Goal: Task Accomplishment & Management: Use online tool/utility

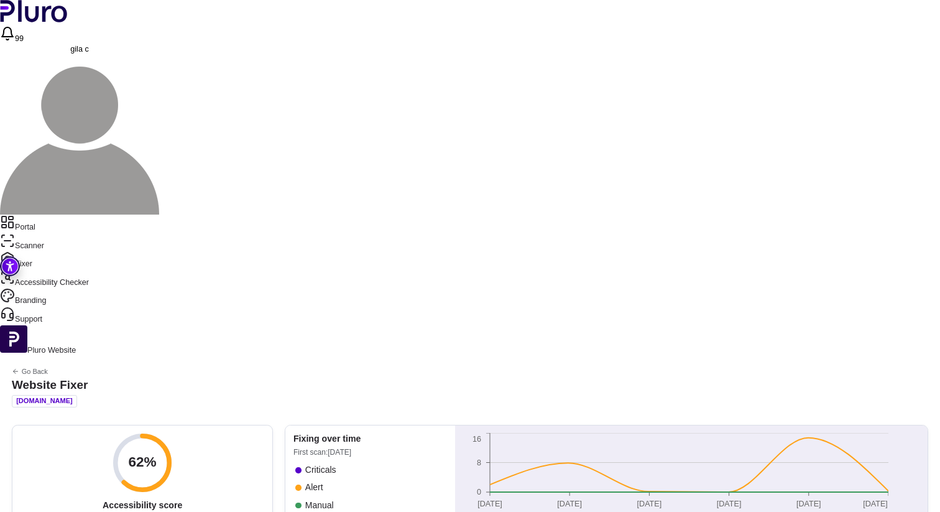
scroll to position [18, 0]
click at [59, 215] on link "Portal" at bounding box center [470, 224] width 940 height 19
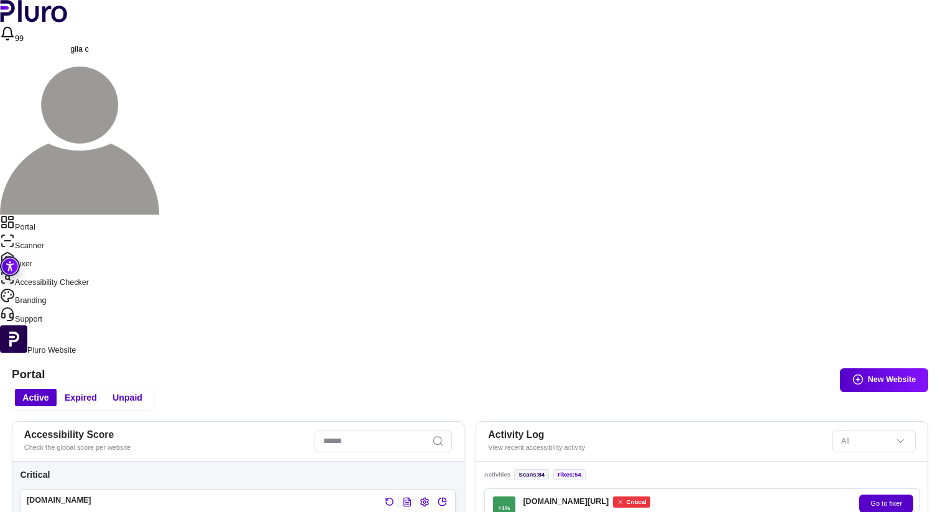
click at [58, 215] on link "Portal" at bounding box center [470, 224] width 940 height 19
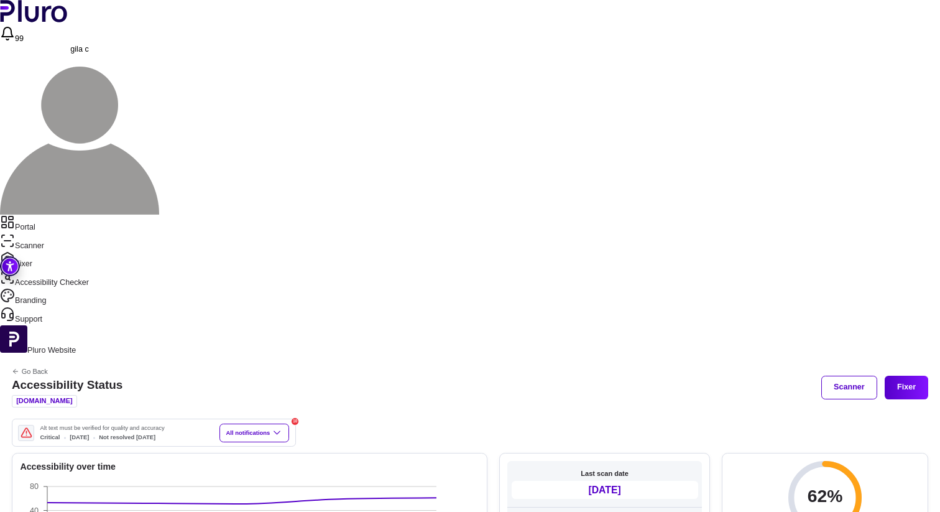
click at [835, 376] on button "Scanner" at bounding box center [848, 388] width 55 height 24
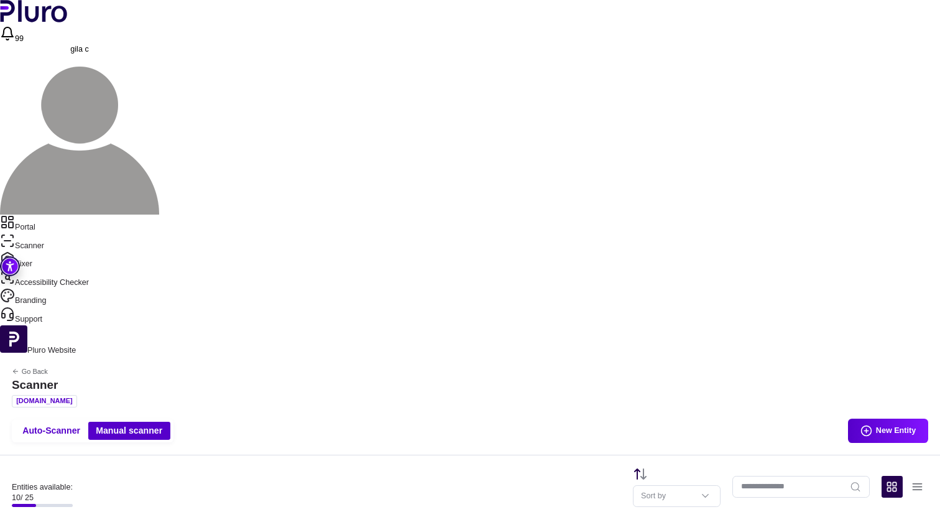
click at [47, 233] on link "Scanner" at bounding box center [470, 242] width 940 height 19
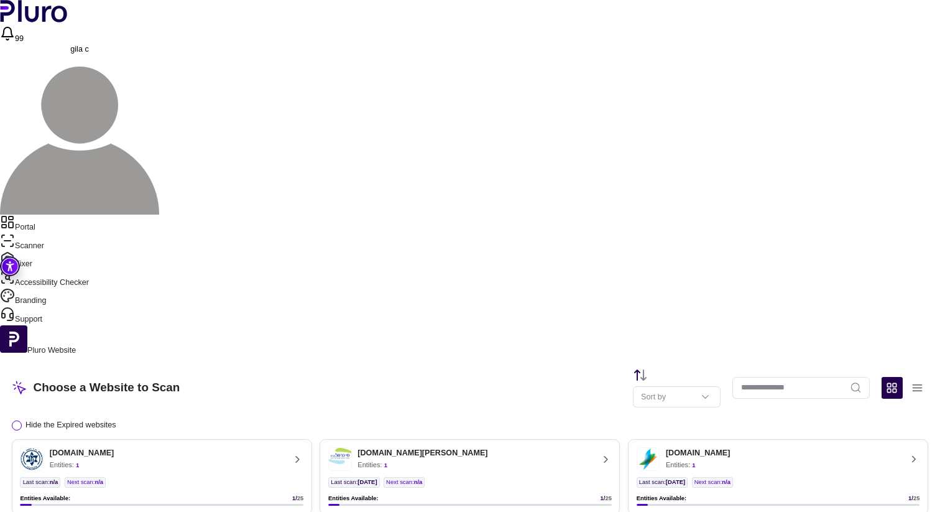
click at [774, 377] on input "Website Search" at bounding box center [800, 388] width 137 height 22
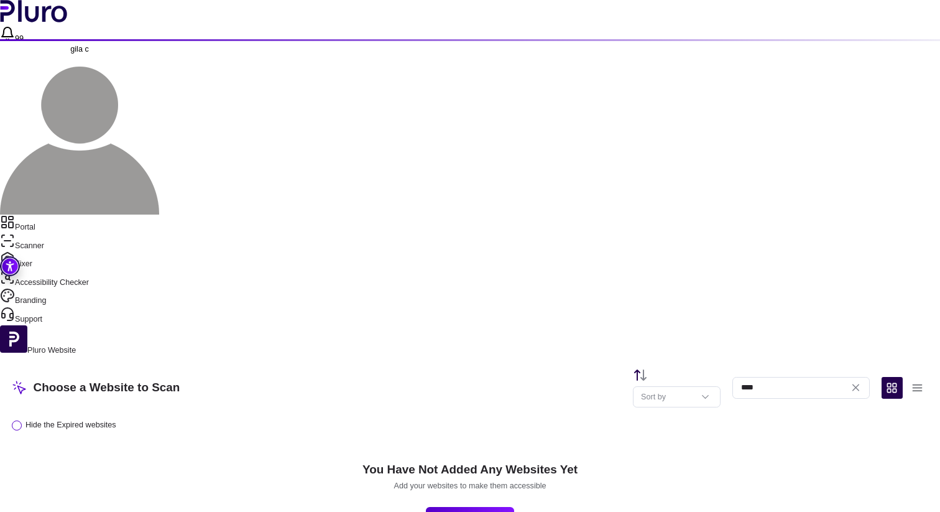
click at [774, 377] on input "****" at bounding box center [800, 388] width 137 height 22
type input "****"
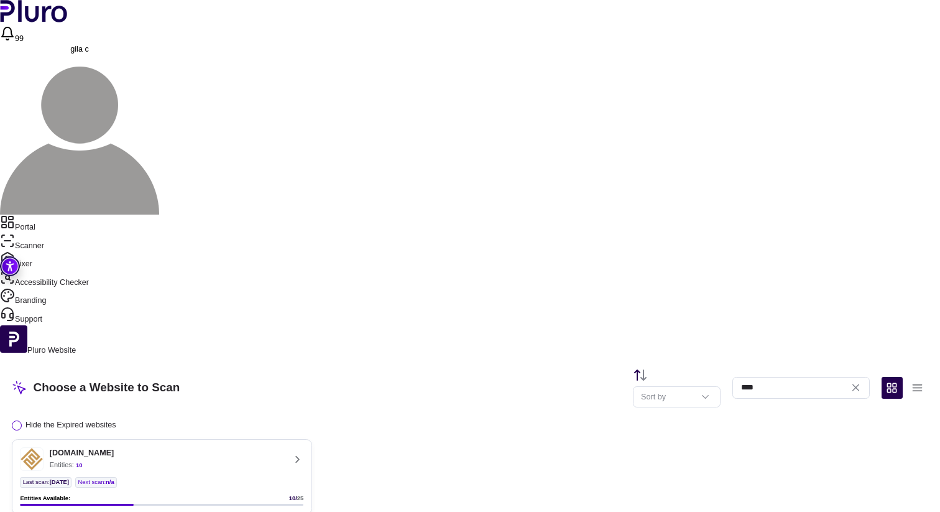
click at [114, 448] on div "[DOMAIN_NAME]" at bounding box center [82, 453] width 65 height 10
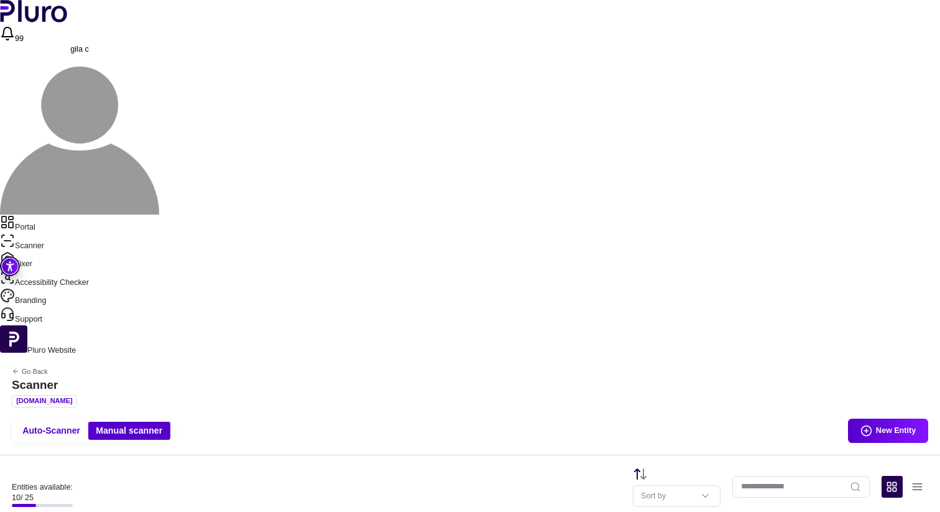
click at [59, 215] on link "Portal" at bounding box center [470, 224] width 940 height 19
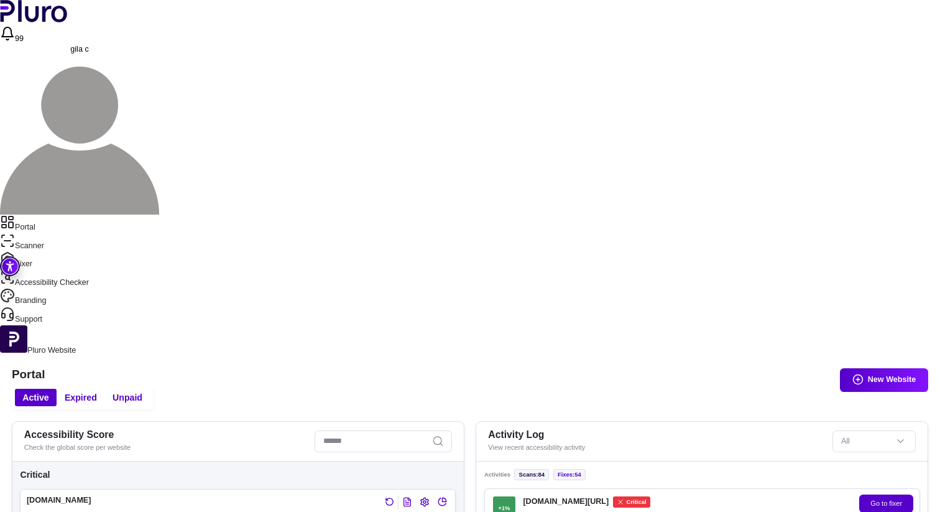
click at [52, 233] on link "Scanner" at bounding box center [470, 242] width 940 height 19
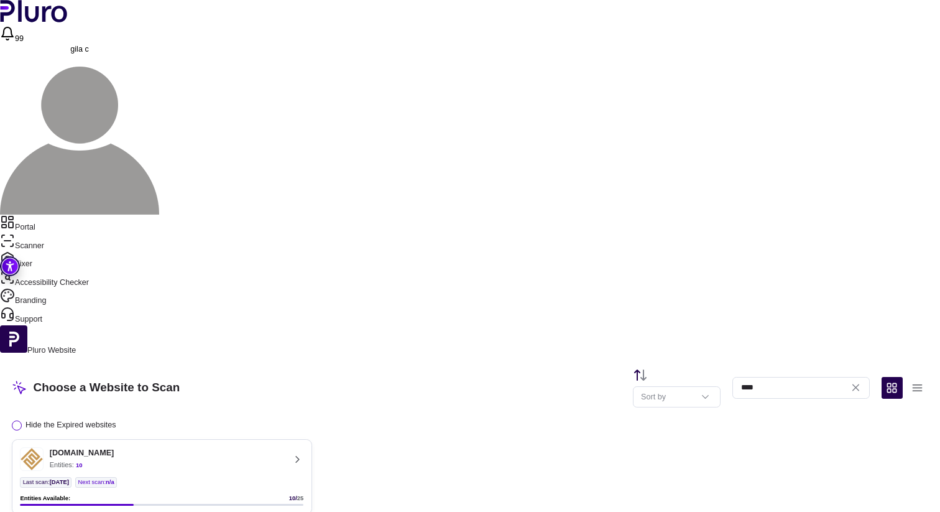
click at [49, 251] on link "Fixer" at bounding box center [470, 260] width 940 height 19
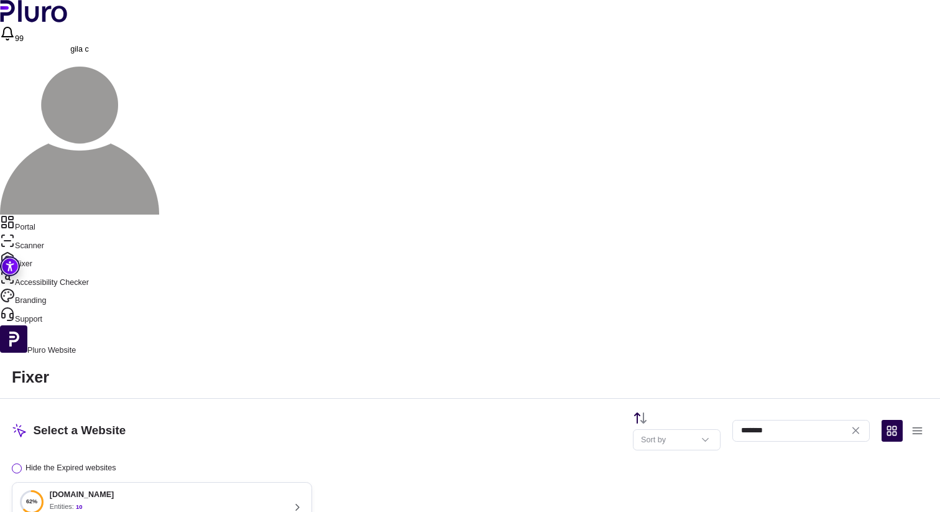
click at [114, 490] on h3 "[DOMAIN_NAME]" at bounding box center [82, 495] width 65 height 10
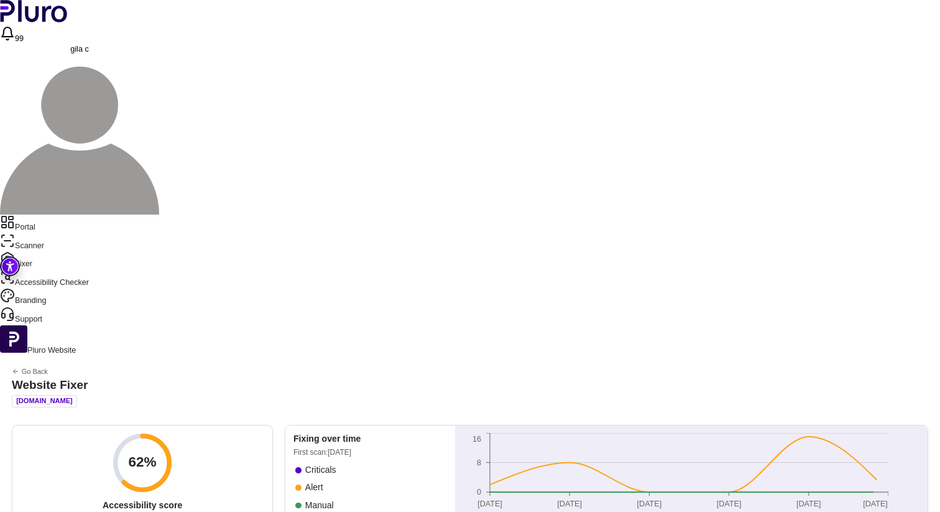
scroll to position [18, 0]
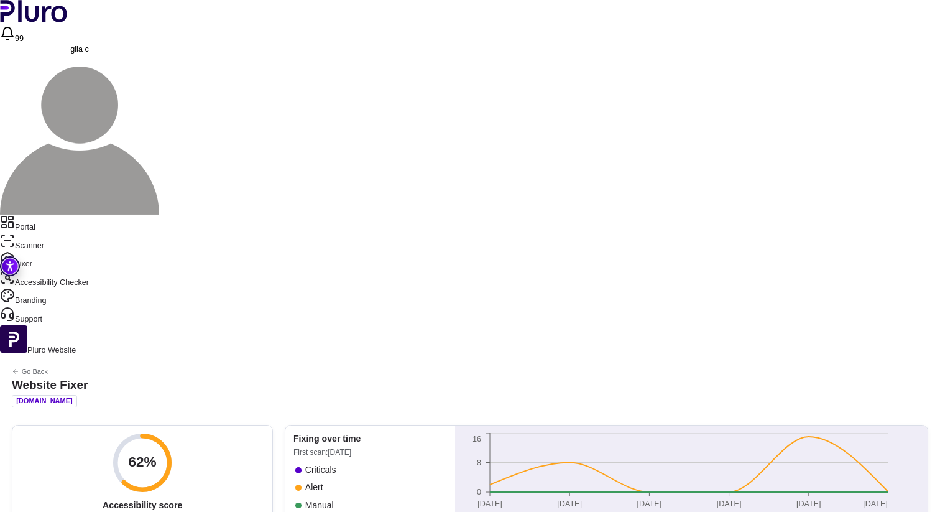
click at [42, 233] on link "Scanner" at bounding box center [470, 242] width 940 height 19
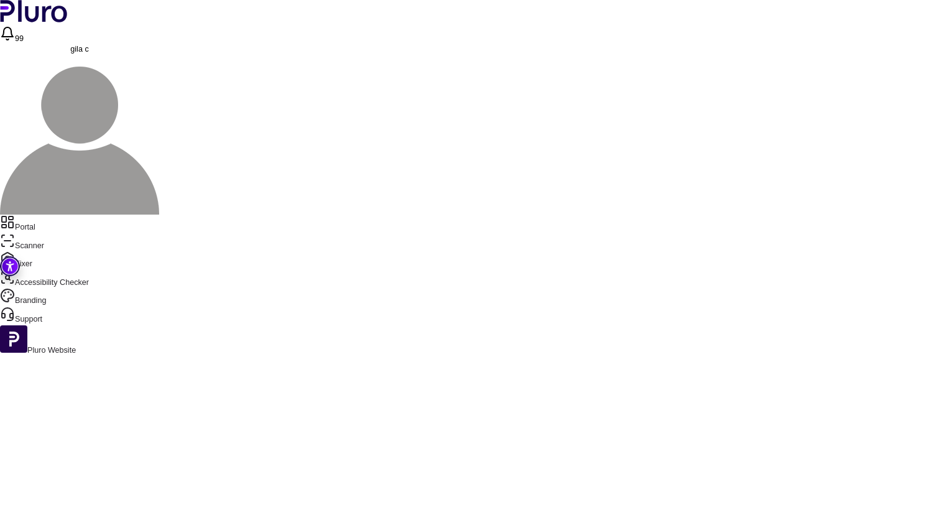
click at [44, 215] on link "Portal" at bounding box center [470, 224] width 940 height 19
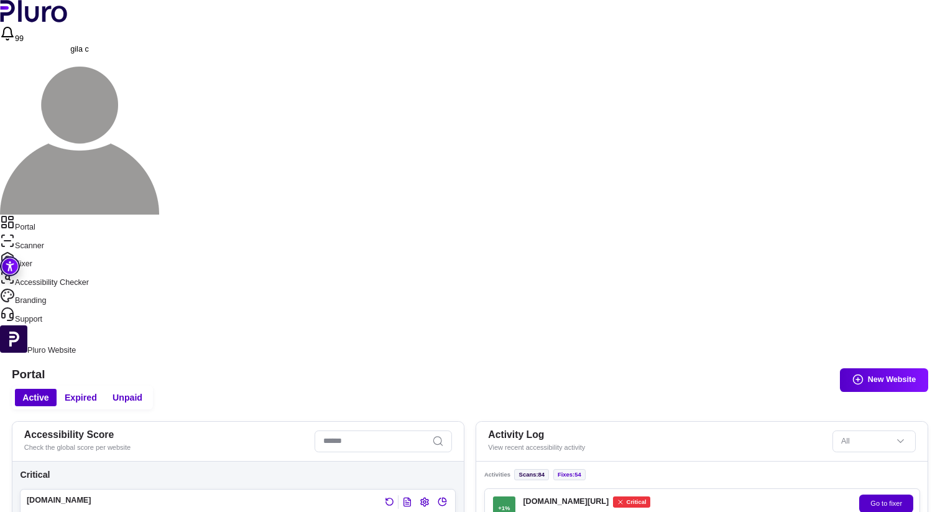
click at [97, 392] on span "Expired" at bounding box center [81, 398] width 32 height 12
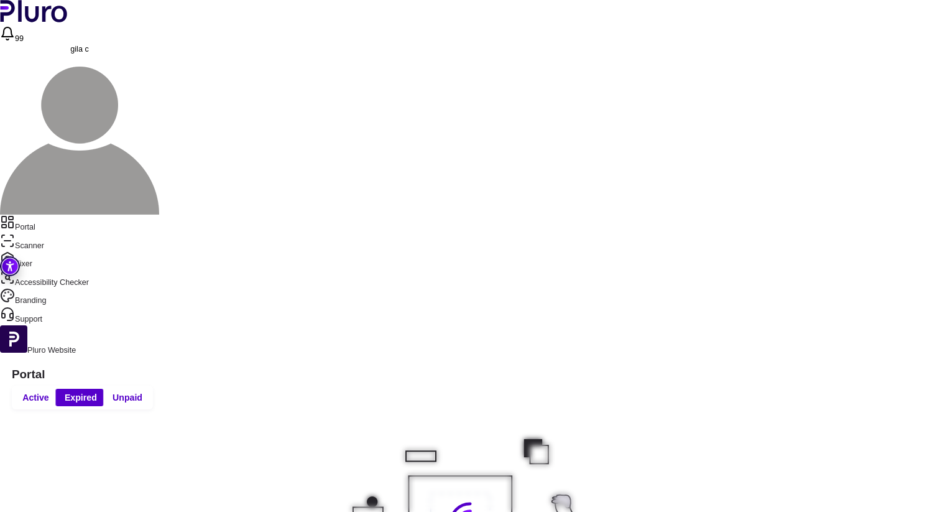
click at [142, 392] on span "Unpaid" at bounding box center [128, 398] width 30 height 12
click at [49, 392] on span "Active" at bounding box center [35, 398] width 27 height 12
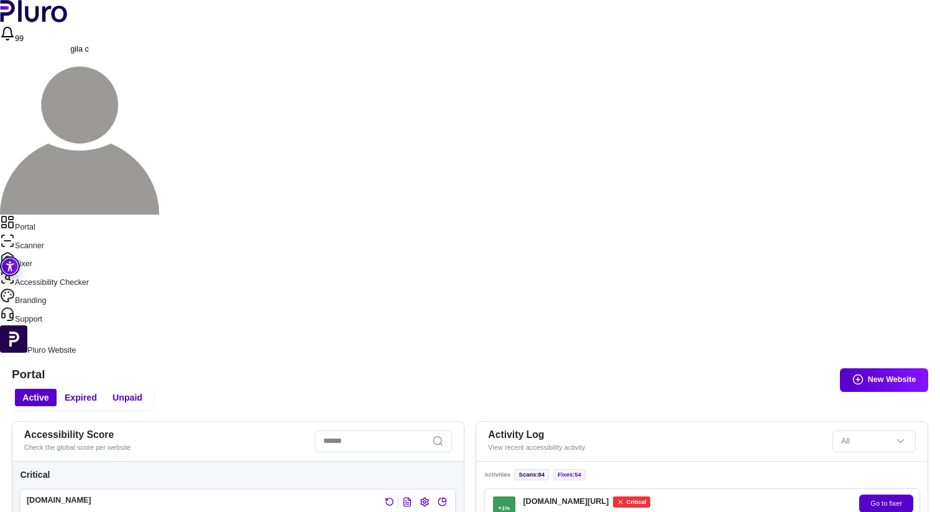
click at [55, 233] on link "Scanner" at bounding box center [470, 242] width 940 height 19
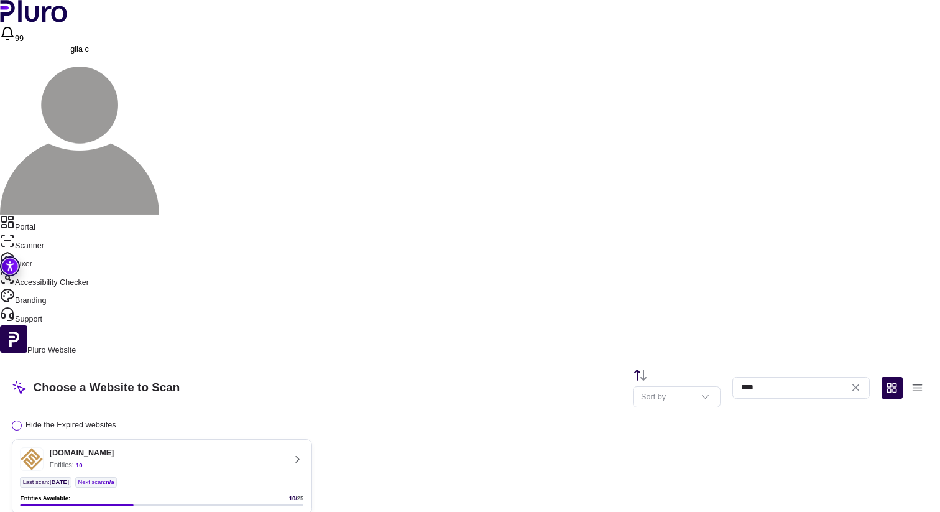
click at [303, 453] on icon at bounding box center [298, 459] width 12 height 12
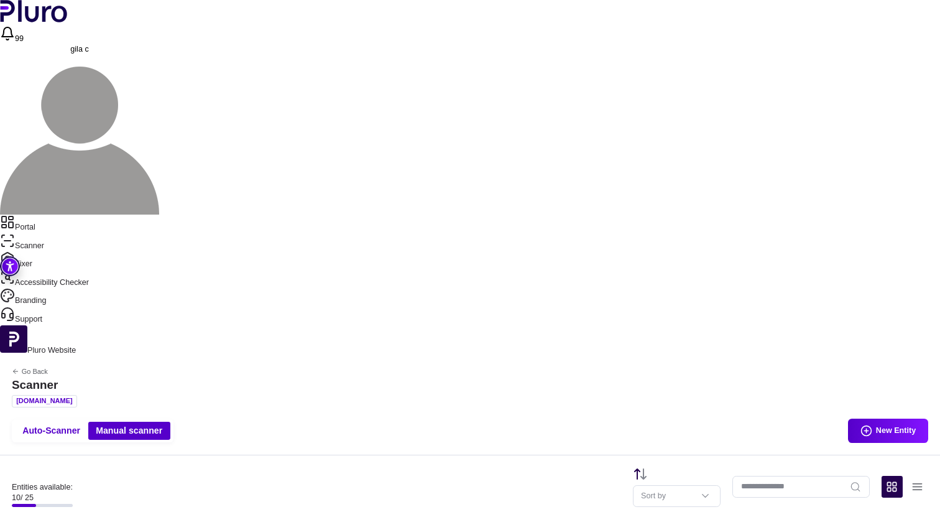
click at [56, 215] on link "Portal" at bounding box center [470, 224] width 940 height 19
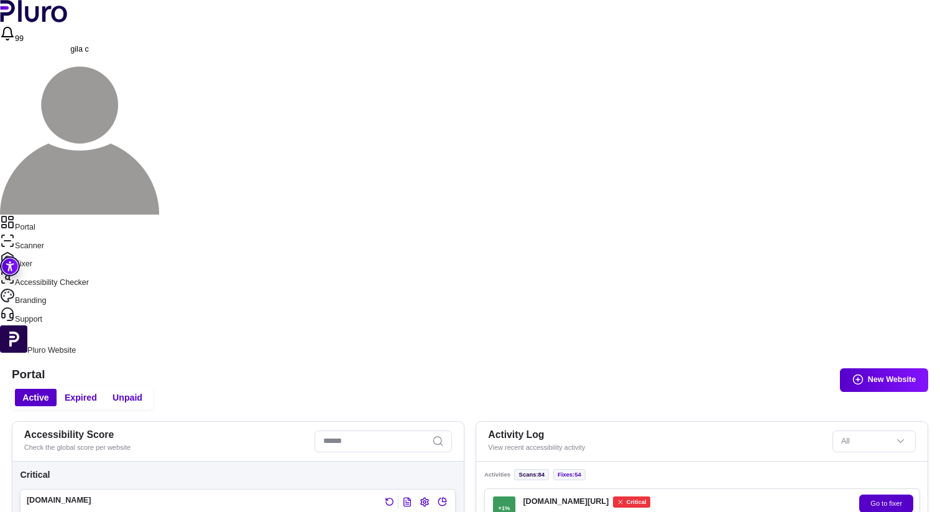
click at [771, 496] on div "[DOMAIN_NAME][URL] Critical" at bounding box center [683, 501] width 321 height 11
click at [59, 233] on link "Scanner" at bounding box center [470, 242] width 940 height 19
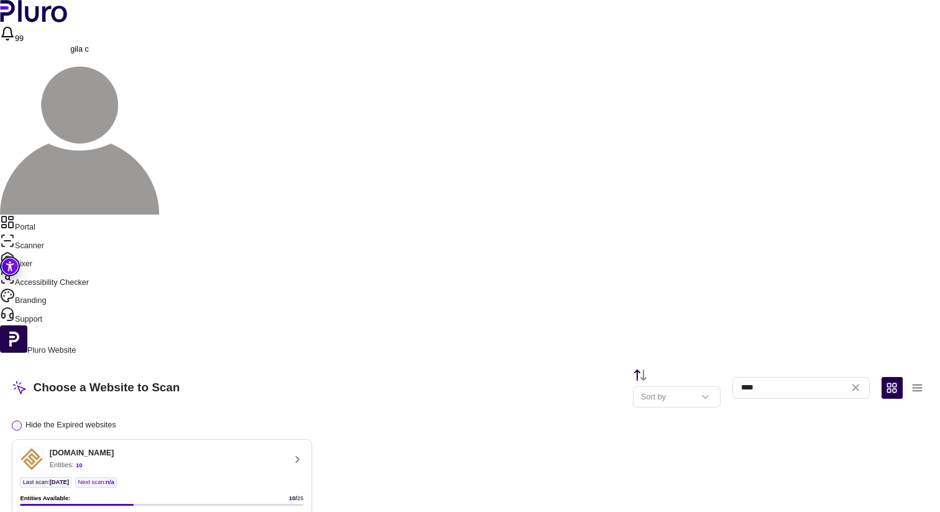
click at [284, 447] on div "[DOMAIN_NAME] Entities: 10" at bounding box center [152, 459] width 264 height 24
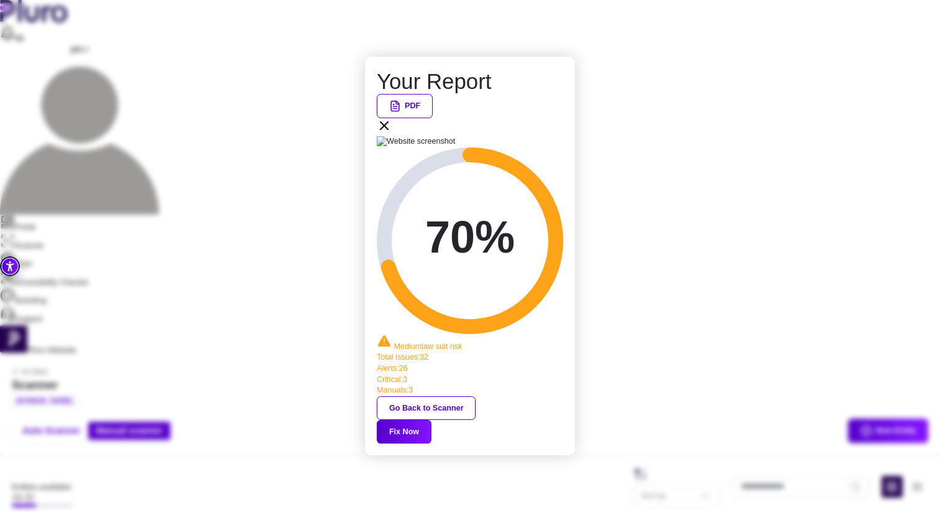
click at [392, 133] on icon at bounding box center [384, 125] width 15 height 15
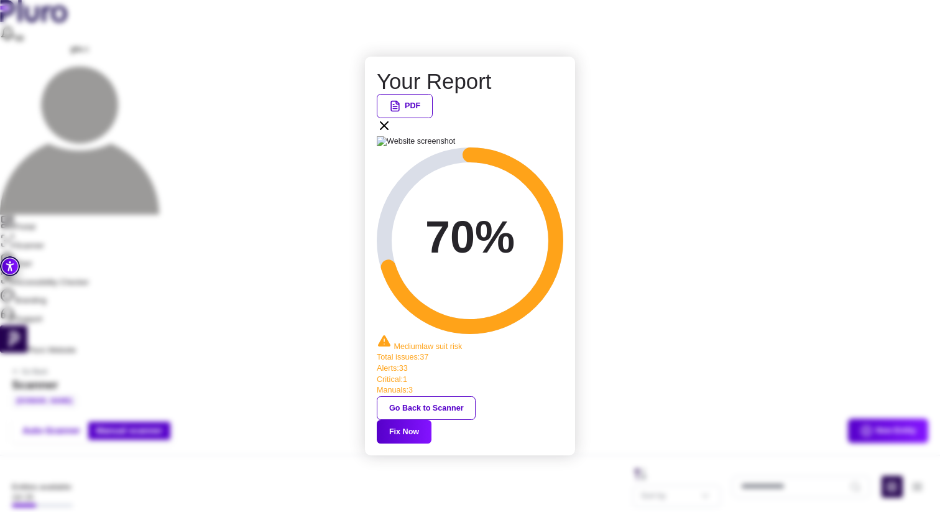
click at [563, 136] on div "PDF" at bounding box center [470, 115] width 187 height 42
click at [388, 129] on icon at bounding box center [384, 125] width 7 height 7
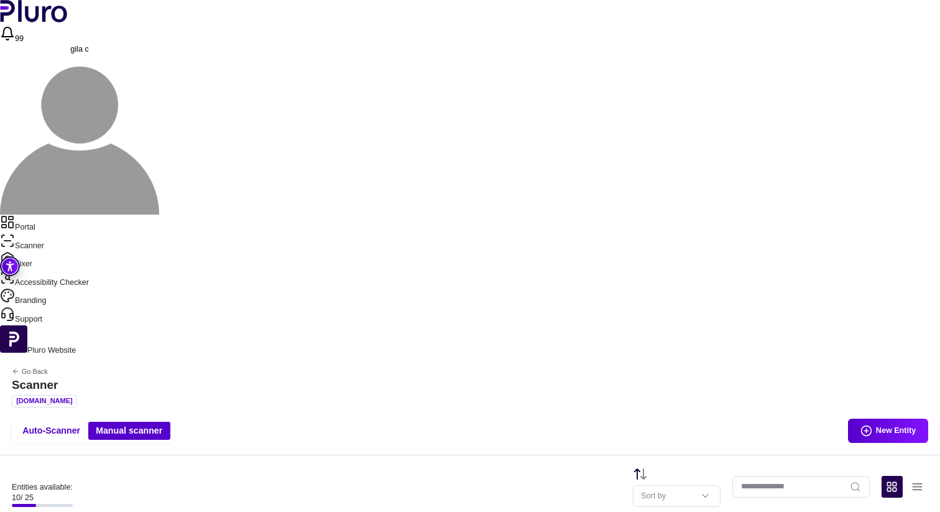
click at [58, 215] on link "Portal" at bounding box center [470, 224] width 940 height 19
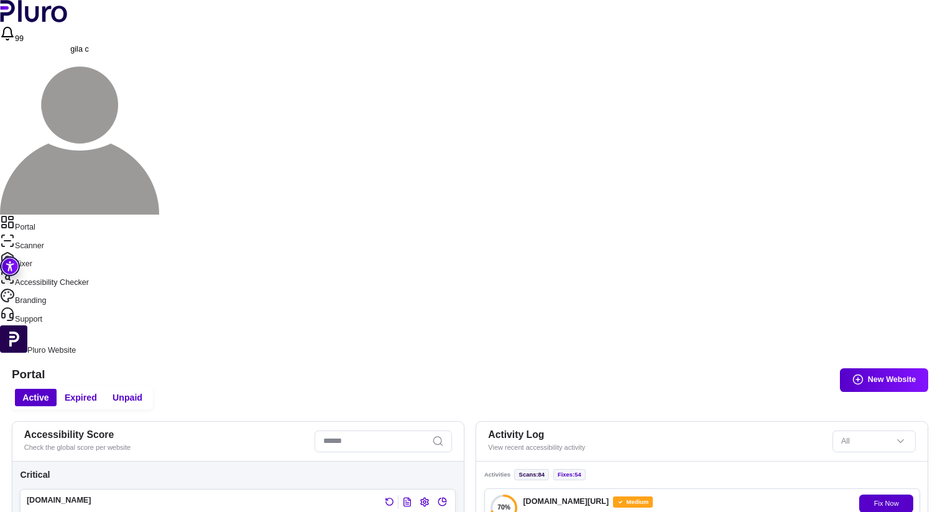
click at [59, 215] on link "Portal" at bounding box center [470, 224] width 940 height 19
click at [47, 233] on link "Scanner" at bounding box center [470, 242] width 940 height 19
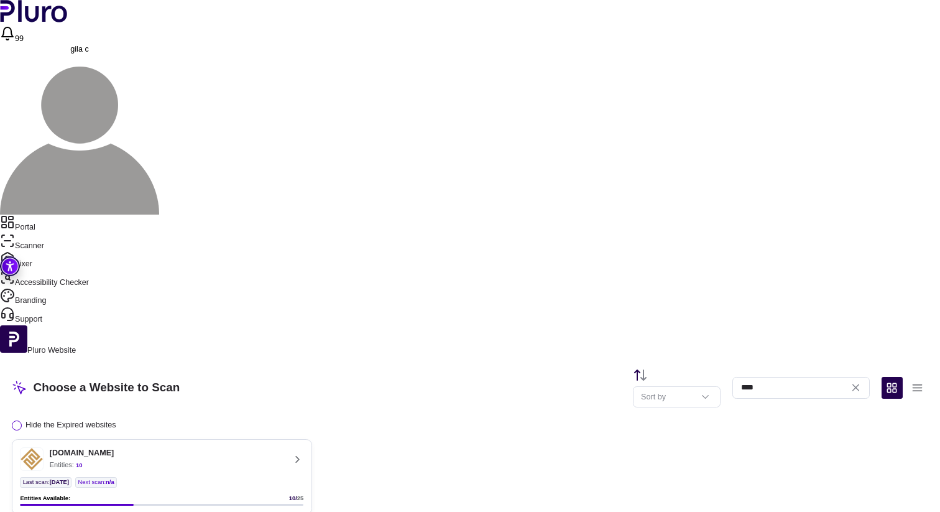
click at [303, 477] on ul "Last scan : [DATE] Next scan : n/a" at bounding box center [162, 482] width 284 height 11
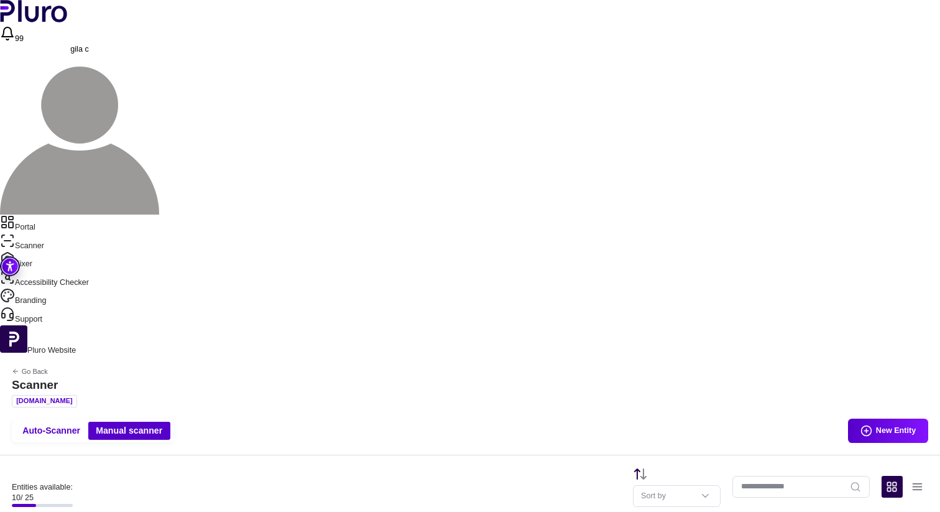
click at [52, 215] on link "Portal" at bounding box center [470, 224] width 940 height 19
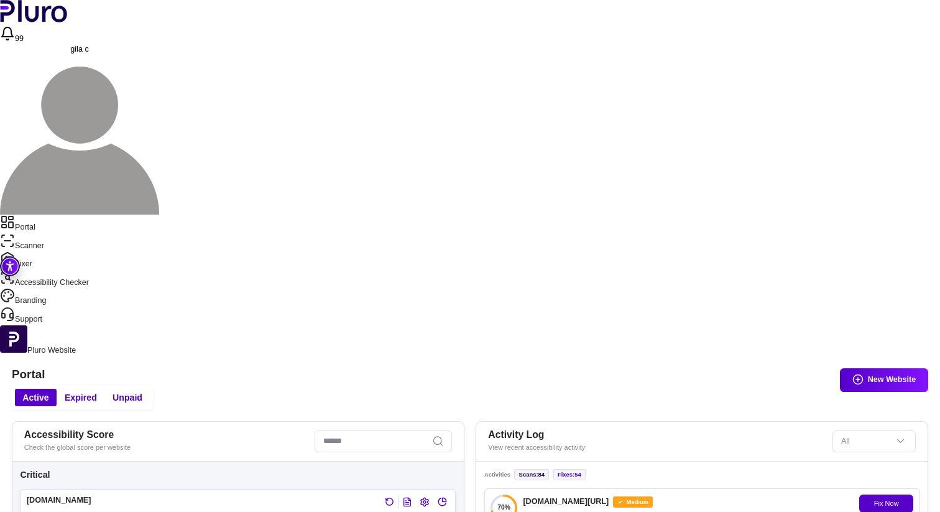
click at [40, 270] on link "Accessibility Checker" at bounding box center [470, 279] width 940 height 19
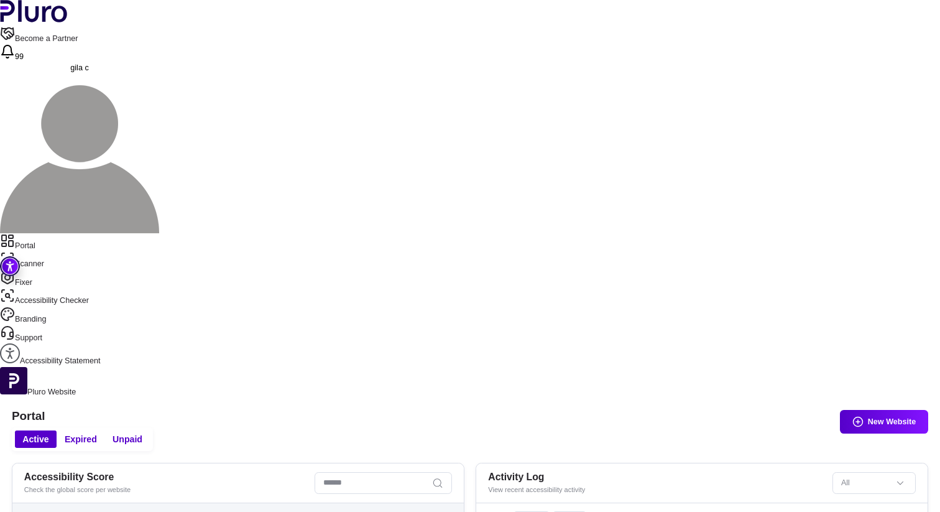
scroll to position [1569, 0]
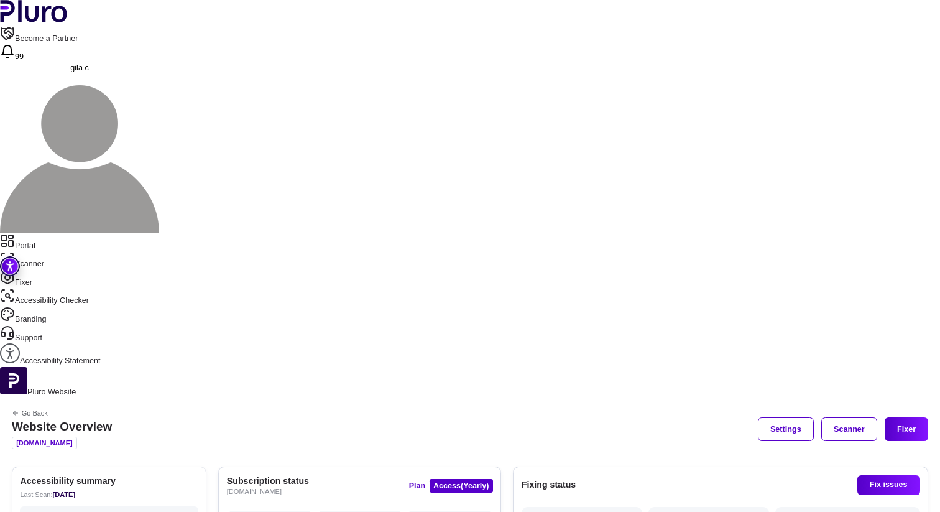
click at [46, 251] on link "Scanner" at bounding box center [470, 260] width 940 height 19
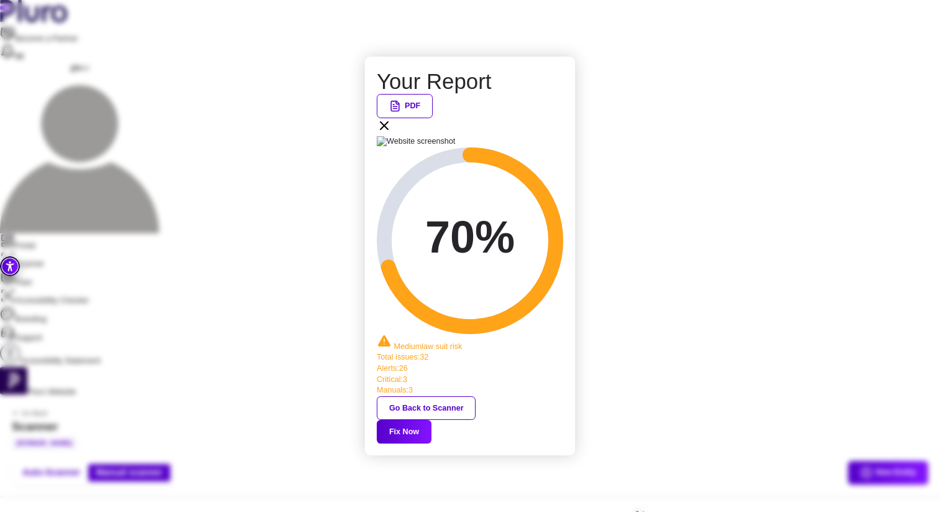
click at [432, 420] on button "Fix Now" at bounding box center [404, 432] width 55 height 24
click at [392, 133] on icon at bounding box center [384, 125] width 15 height 15
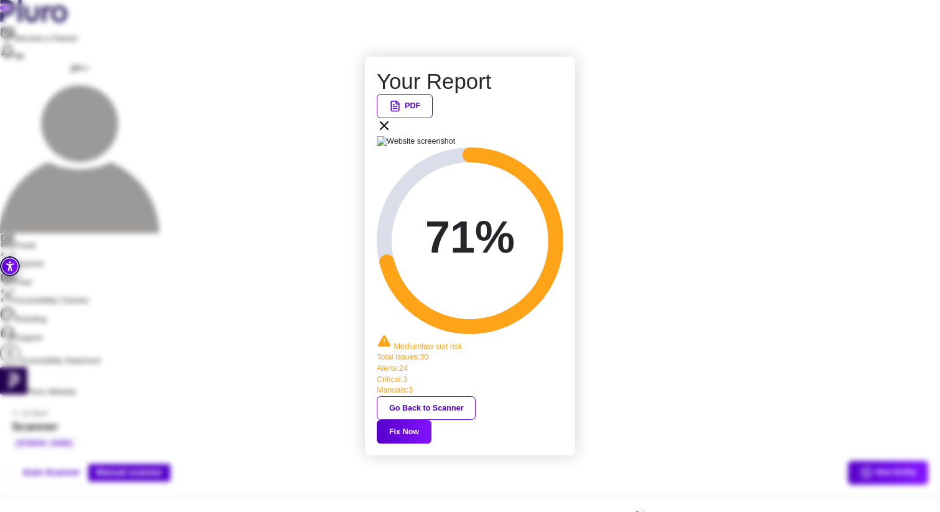
click at [432, 420] on button "Fix Now" at bounding box center [404, 432] width 55 height 24
click at [392, 133] on icon at bounding box center [384, 125] width 15 height 15
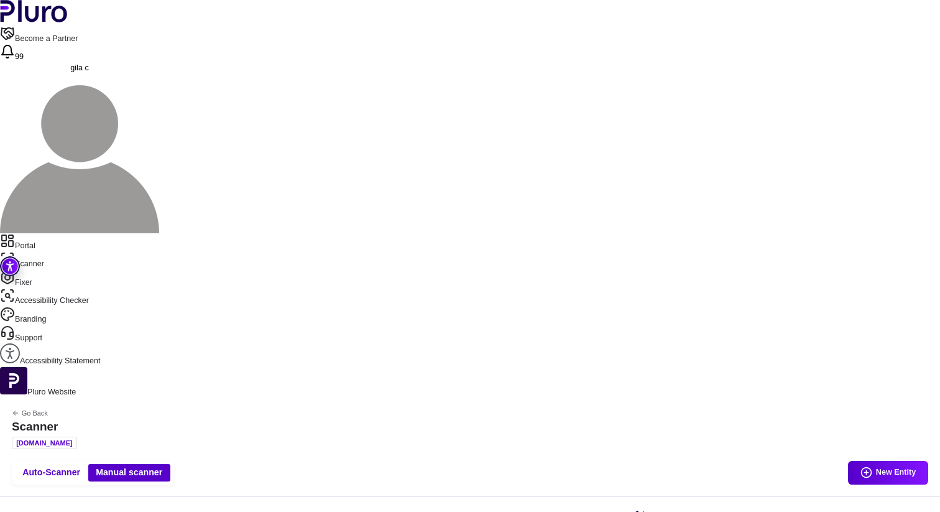
click at [50, 233] on link "Portal" at bounding box center [470, 242] width 940 height 19
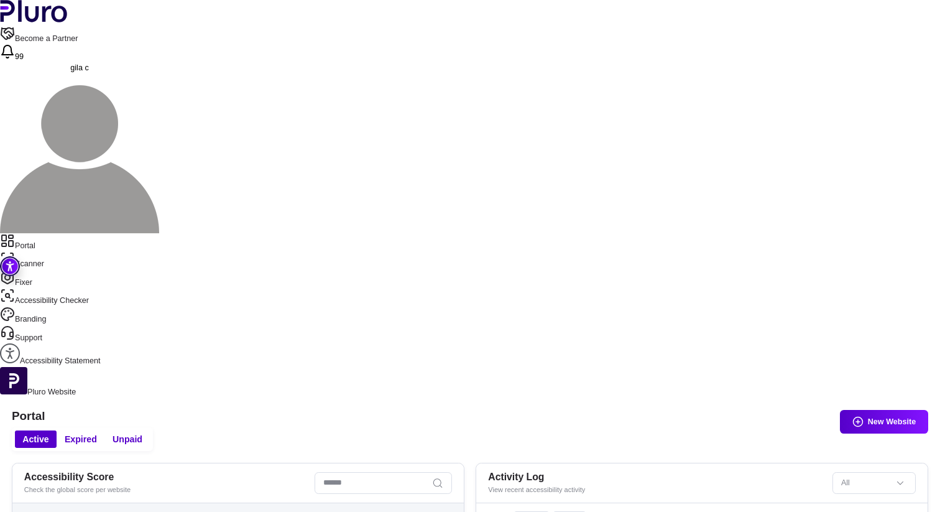
click at [452, 472] on input "Search" at bounding box center [383, 483] width 137 height 22
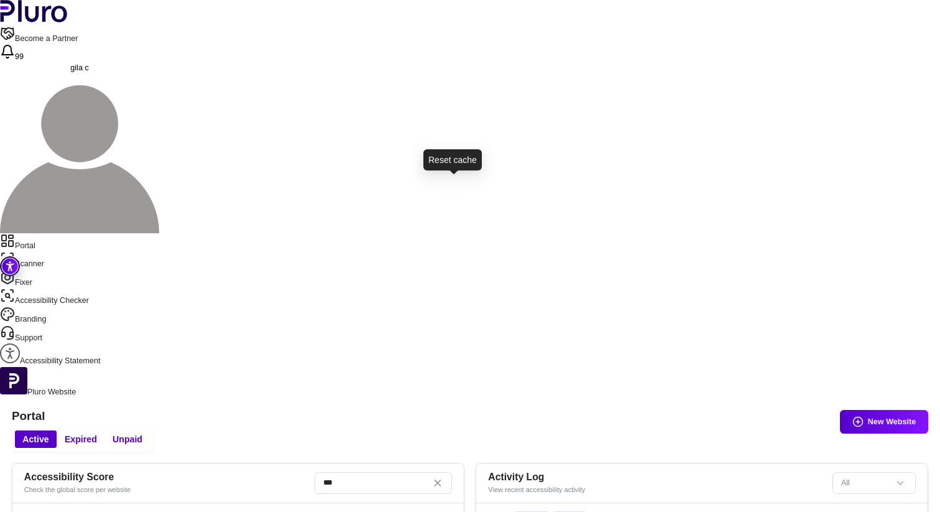
type input "***"
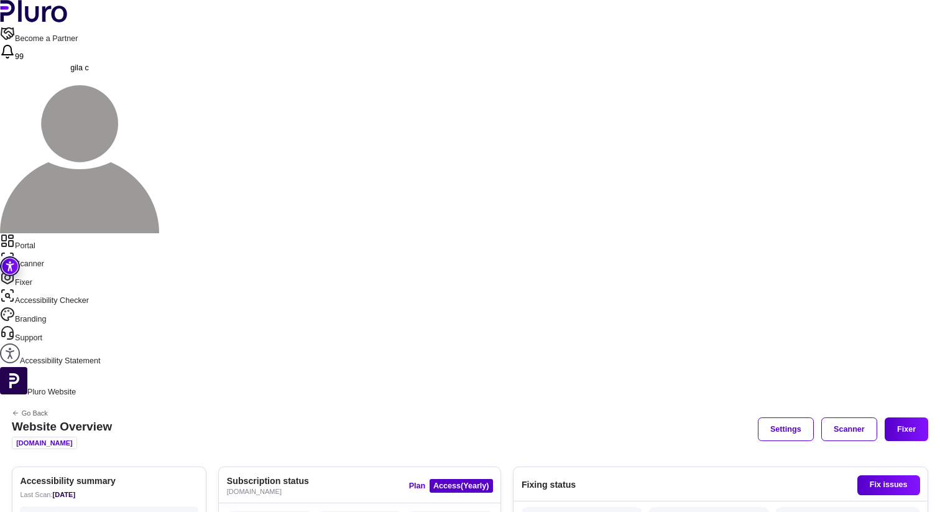
click at [63, 251] on link "Scanner" at bounding box center [470, 260] width 940 height 19
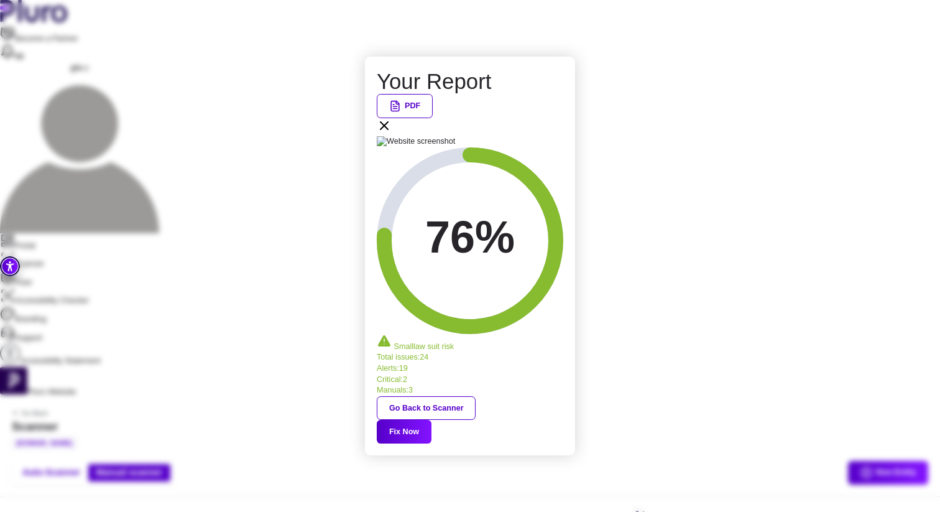
click at [392, 133] on icon at bounding box center [384, 125] width 15 height 15
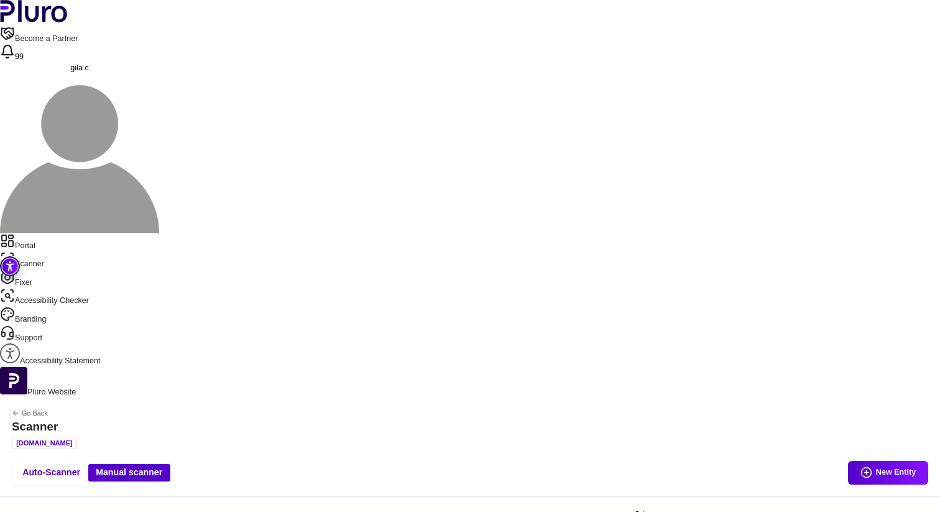
click at [55, 233] on link "Portal" at bounding box center [470, 242] width 940 height 19
